Goal: Task Accomplishment & Management: Use online tool/utility

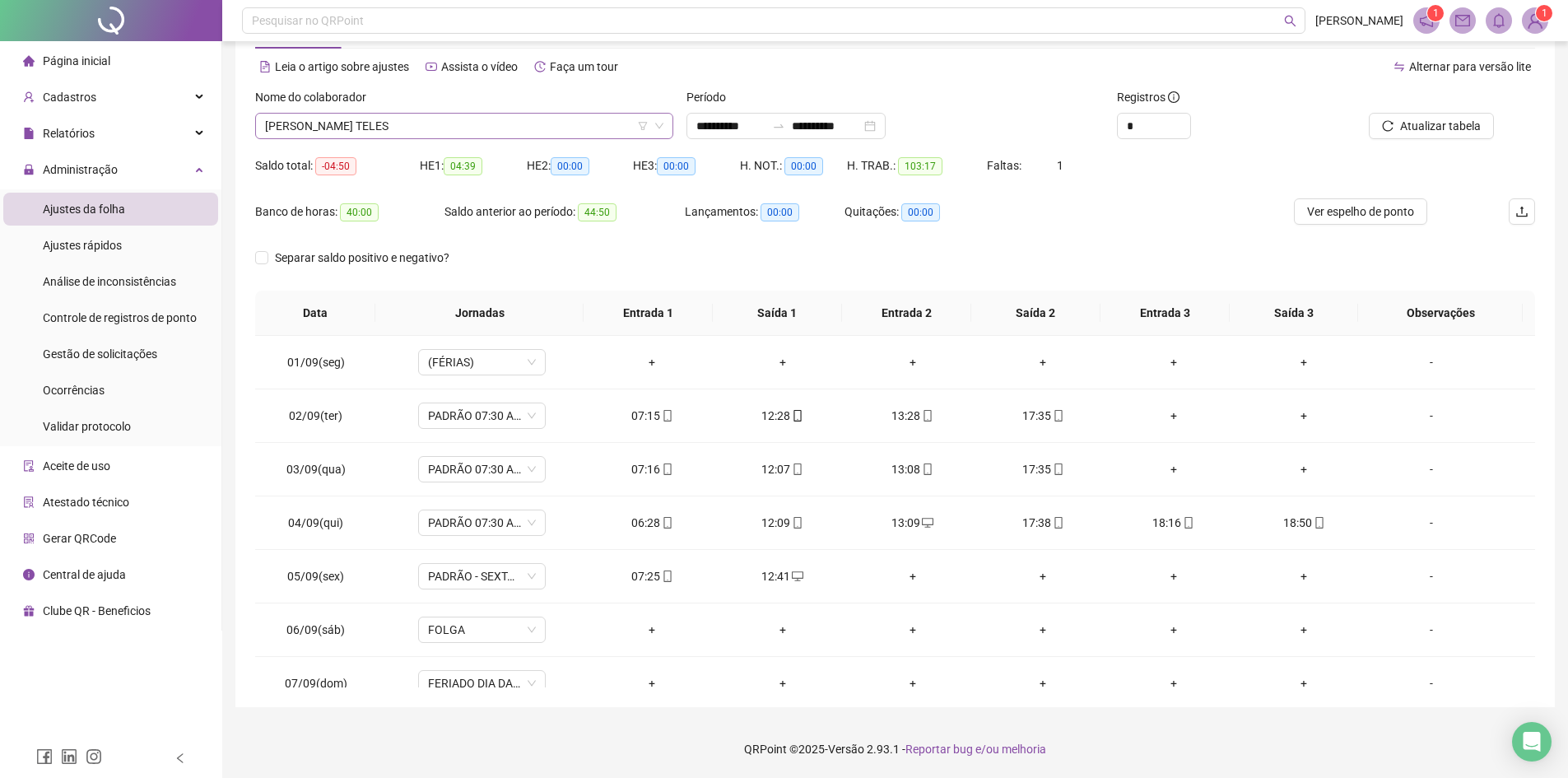
scroll to position [36, 0]
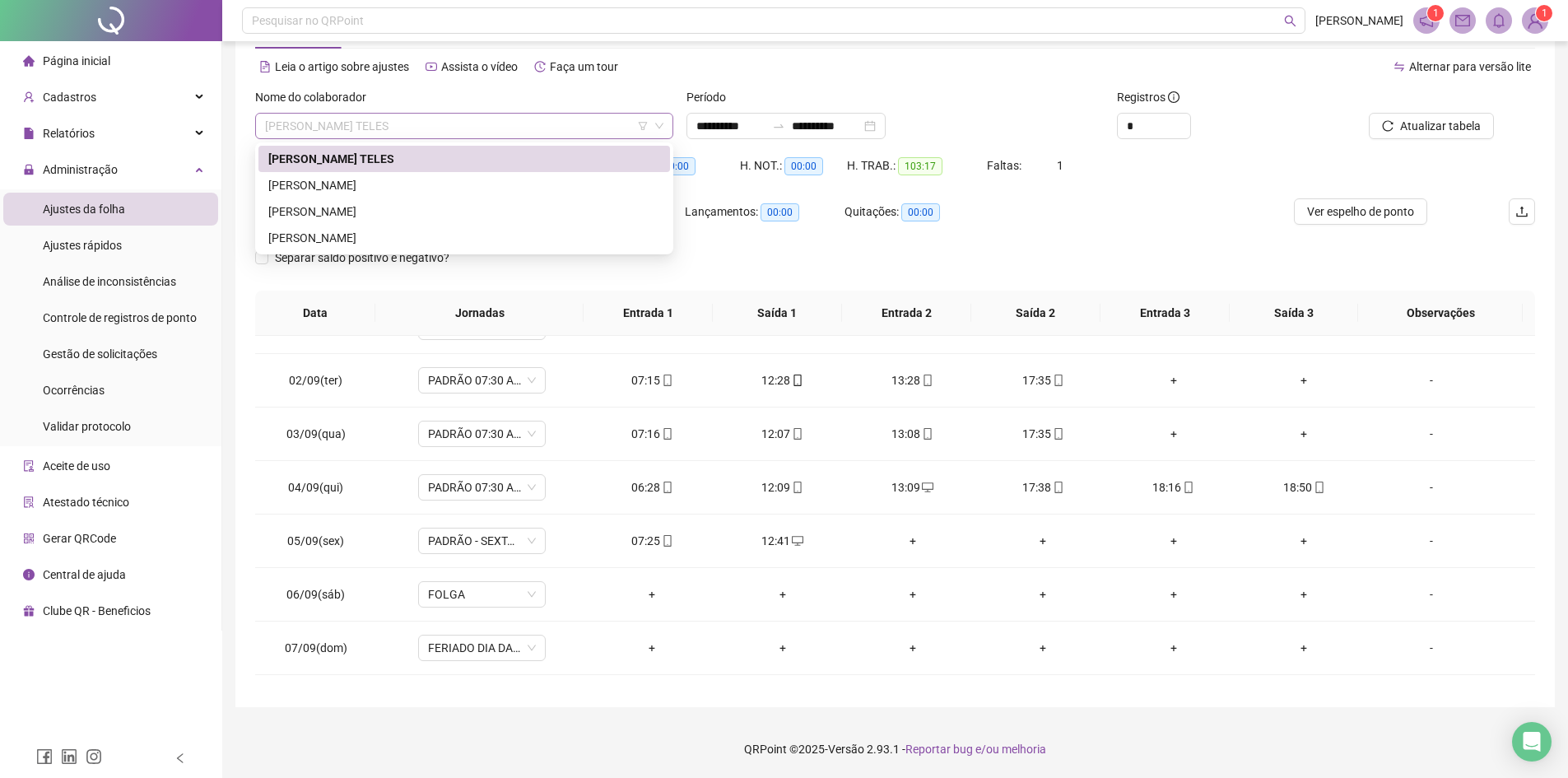
click at [446, 120] on span "[PERSON_NAME] TELES" at bounding box center [464, 125] width 398 height 25
click at [417, 188] on div "[PERSON_NAME]" at bounding box center [464, 185] width 392 height 18
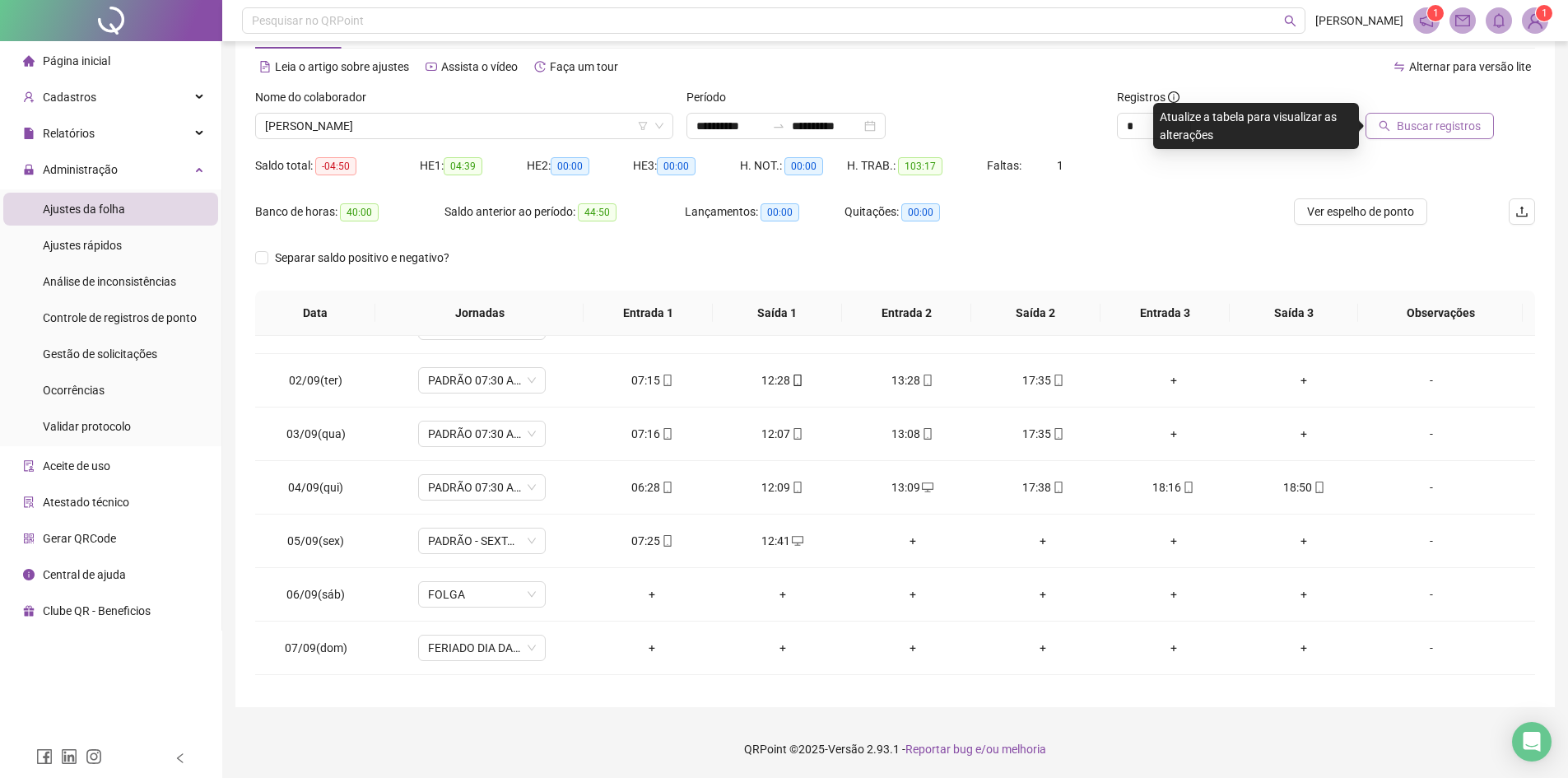
click at [1395, 117] on button "Buscar registros" at bounding box center [1429, 126] width 129 height 26
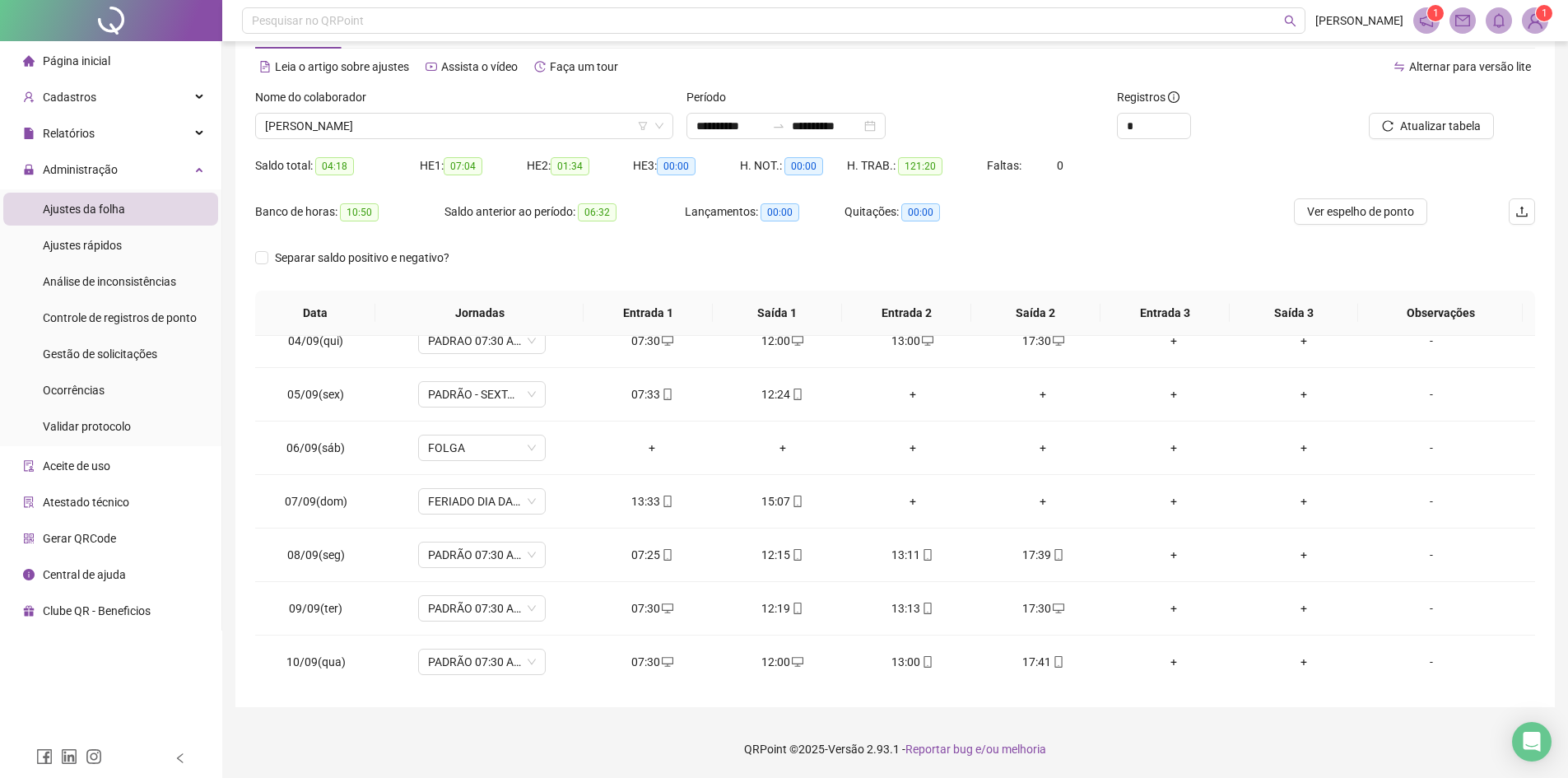
scroll to position [612, 0]
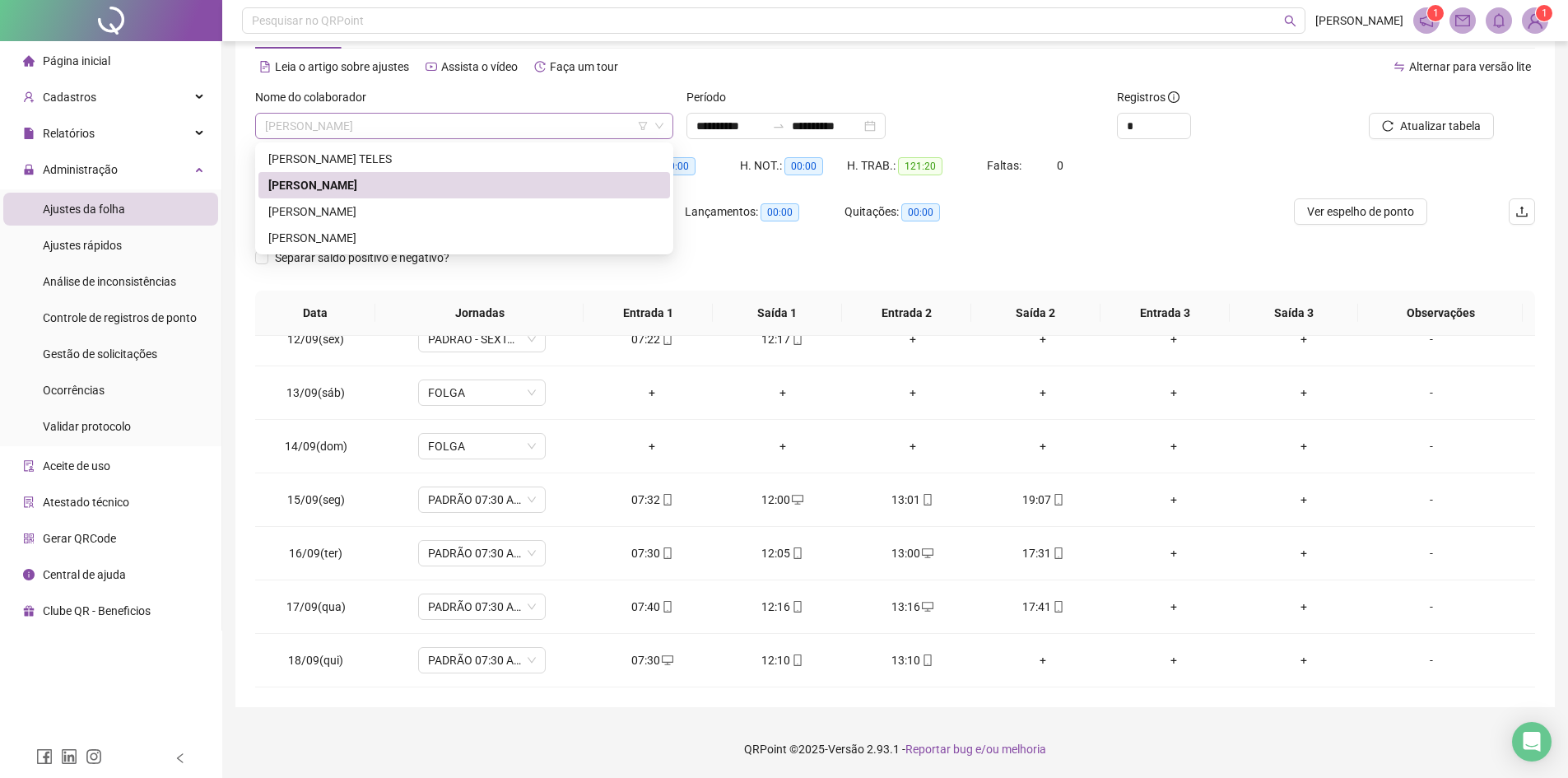
click at [592, 130] on span "[PERSON_NAME]" at bounding box center [464, 125] width 398 height 25
click at [365, 158] on div "[PERSON_NAME] TELES" at bounding box center [464, 159] width 392 height 18
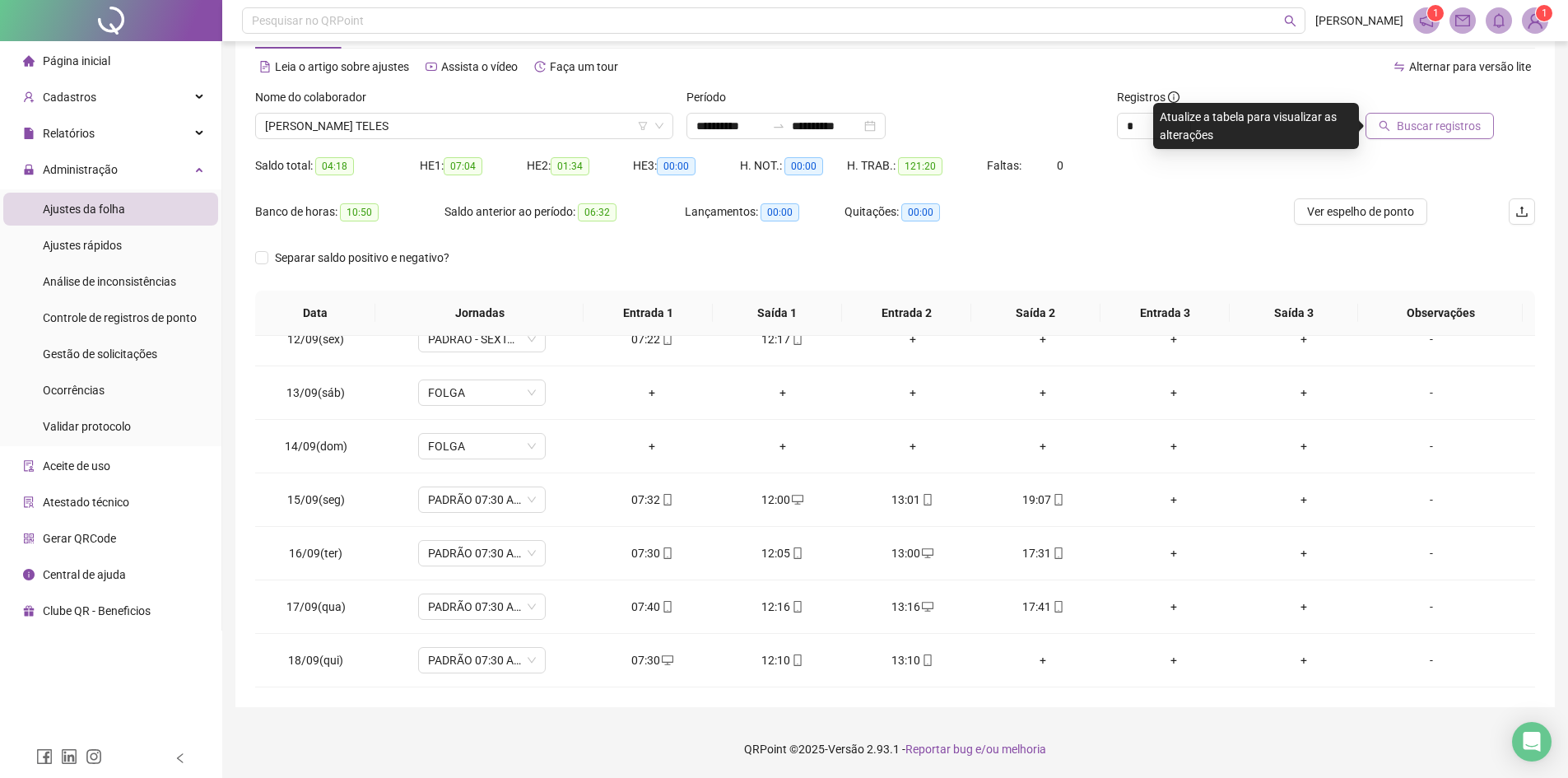
click at [1443, 125] on span "Buscar registros" at bounding box center [1438, 126] width 84 height 18
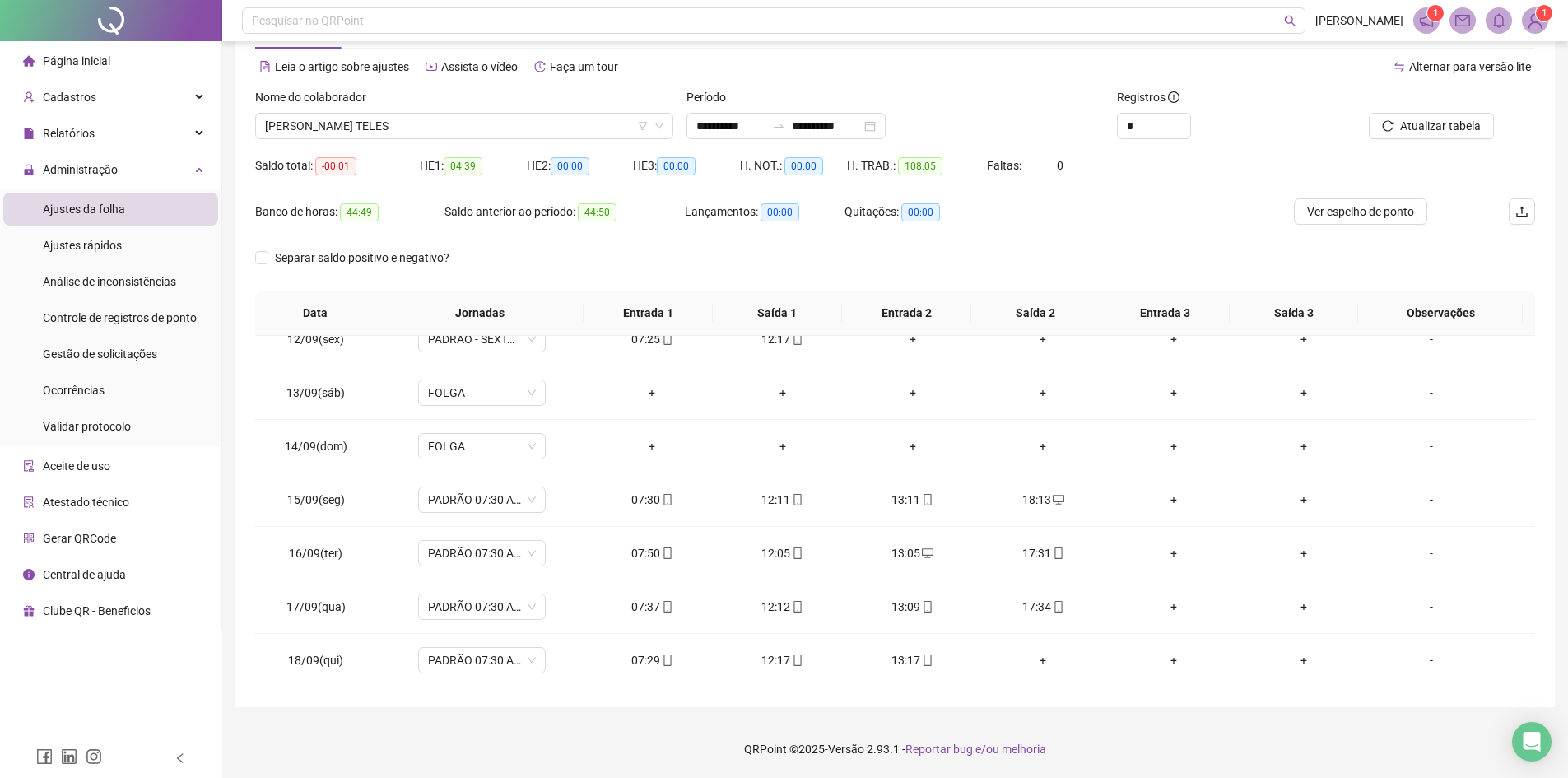
click at [513, 112] on div "Nome do colaborador" at bounding box center [464, 100] width 418 height 25
click at [517, 135] on span "[PERSON_NAME] TELES" at bounding box center [464, 125] width 398 height 25
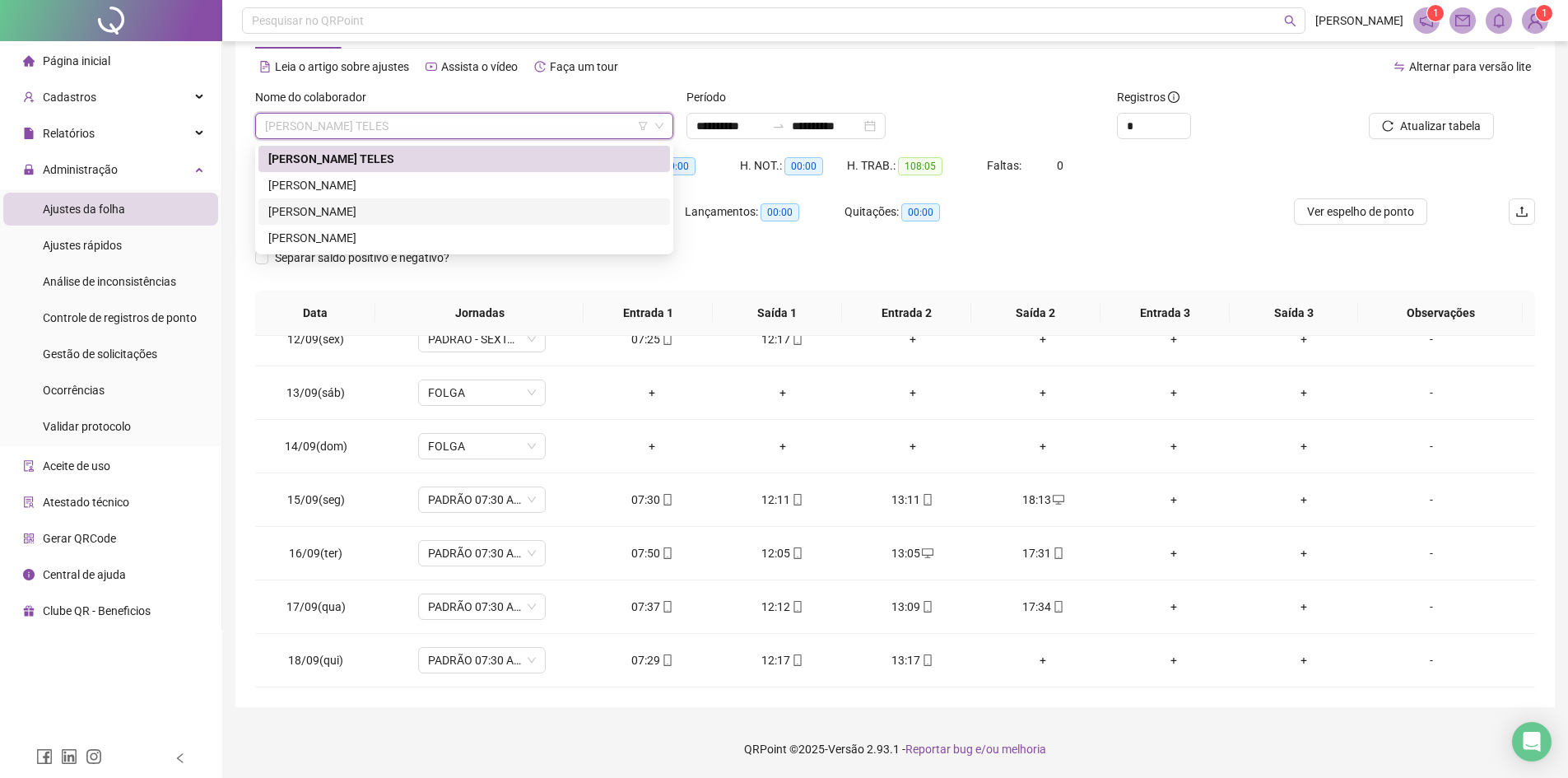
click at [433, 216] on div "[PERSON_NAME]" at bounding box center [464, 212] width 392 height 18
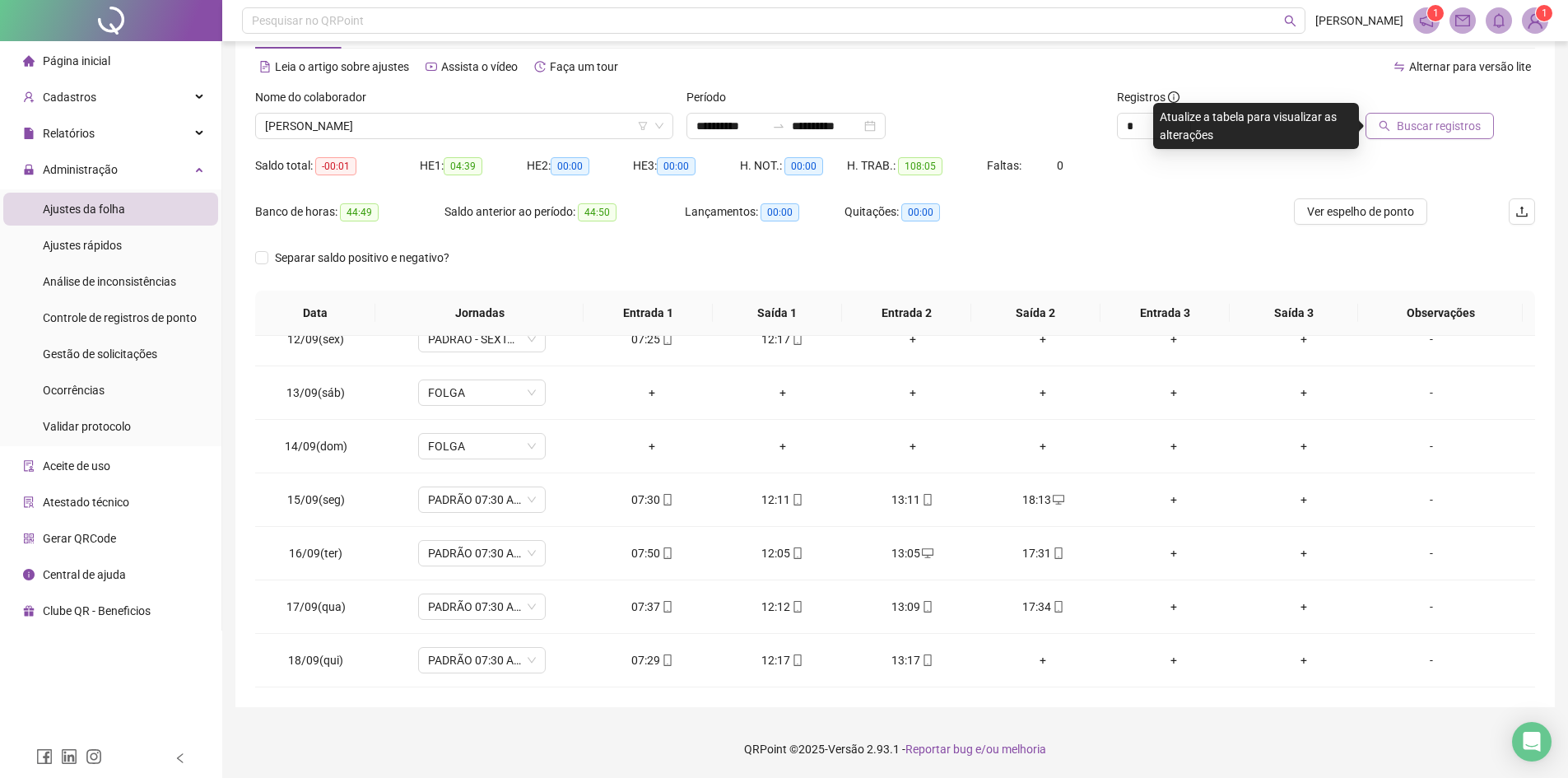
click at [1416, 138] on button "Buscar registros" at bounding box center [1429, 126] width 129 height 26
